Goal: Ask a question: Seek information or help from site administrators or community

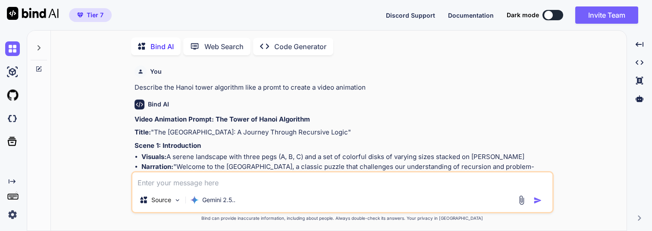
scroll to position [661, 0]
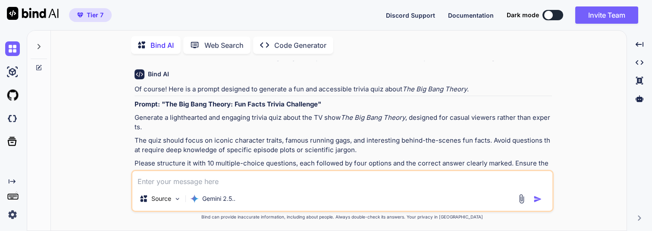
type textarea "x"
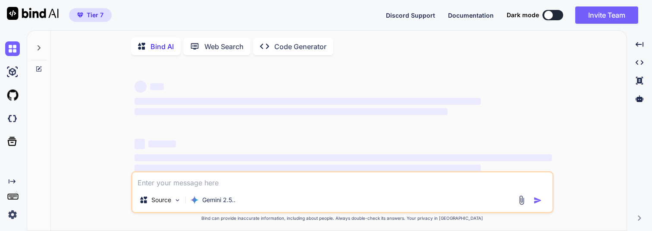
type textarea "x"
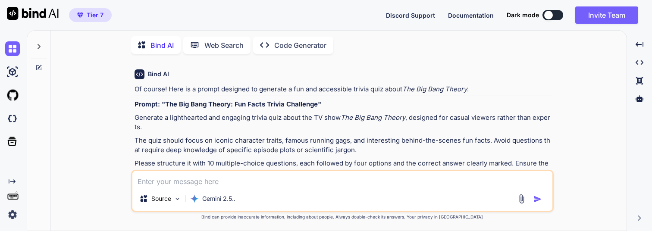
scroll to position [713, 0]
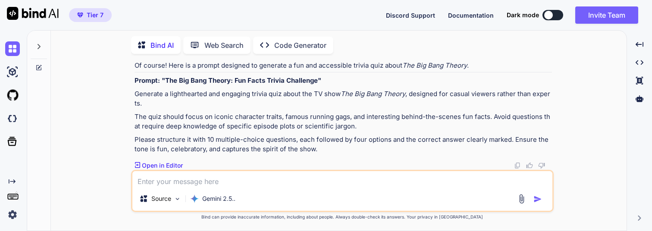
click at [225, 184] on textarea at bounding box center [342, 179] width 420 height 16
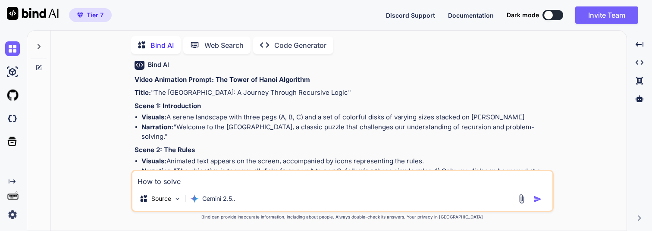
scroll to position [0, 0]
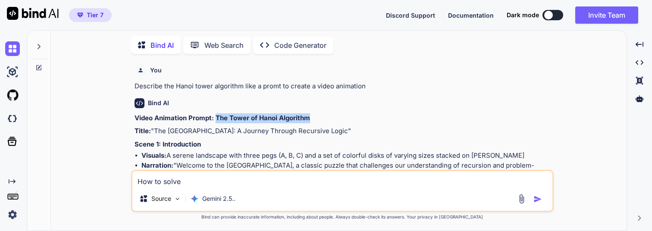
drag, startPoint x: 215, startPoint y: 119, endPoint x: 309, endPoint y: 121, distance: 93.7
click at [309, 121] on strong "Video Animation Prompt: The Tower of Hanoi Algorithm" at bounding box center [223, 118] width 176 height 8
copy strong "The Tower of Hanoi Algorithm"
click at [231, 182] on textarea "How to solve" at bounding box center [342, 179] width 420 height 16
paste textarea "The Tower of Hanoi Algorithm"
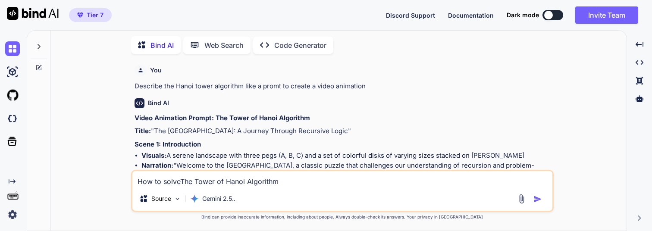
click at [181, 180] on textarea "How to solveThe Tower of Hanoi Algorithm" at bounding box center [342, 179] width 420 height 16
type textarea "How to solve The Tower of Hanoi Algorithm step by step?"
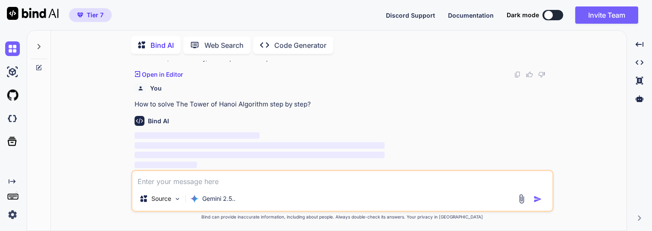
scroll to position [804, 0]
